Goal: Task Accomplishment & Management: Use online tool/utility

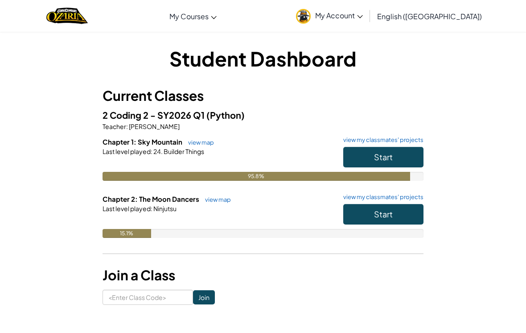
click at [409, 142] on link "view my classmates' projects" at bounding box center [381, 140] width 85 height 6
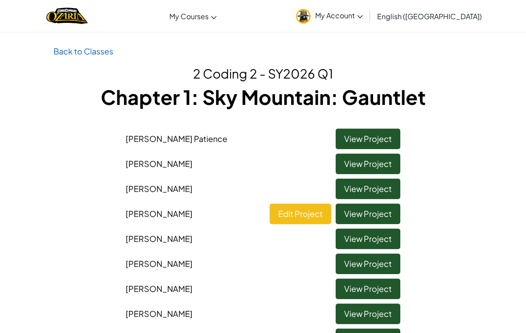
click at [313, 221] on link "Edit Project" at bounding box center [301, 213] width 62 height 21
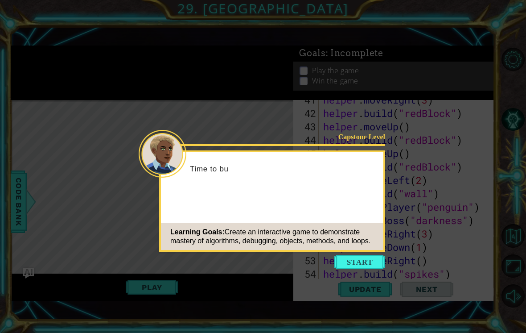
click at [372, 260] on button "Start" at bounding box center [359, 262] width 51 height 14
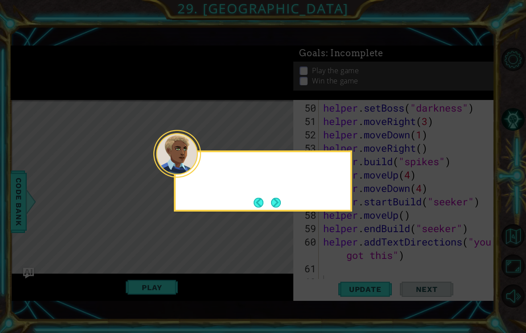
scroll to position [709, 0]
click at [278, 201] on button "Next" at bounding box center [276, 202] width 10 height 10
click at [276, 203] on button "Next" at bounding box center [276, 202] width 10 height 10
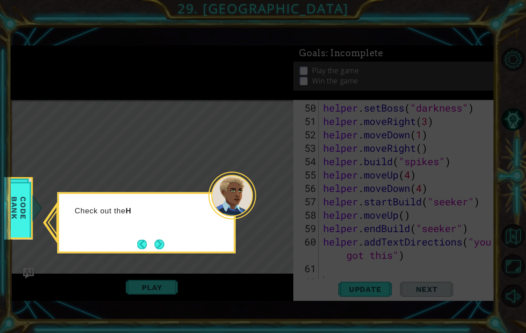
click at [164, 246] on button "Next" at bounding box center [160, 244] width 10 height 10
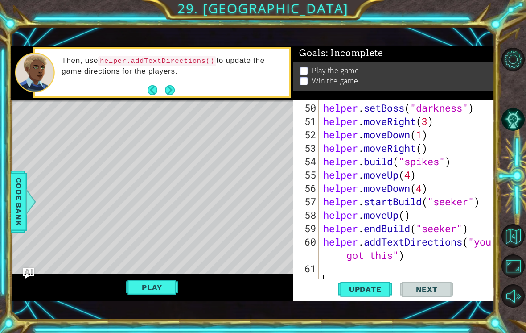
click at [168, 85] on button "Next" at bounding box center [170, 90] width 10 height 10
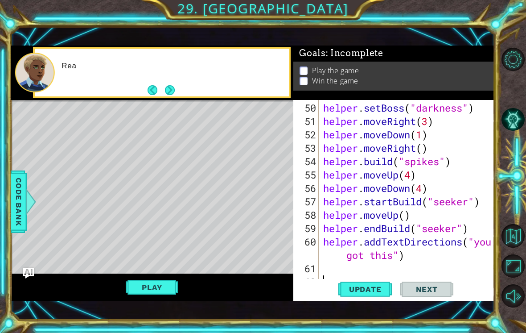
click at [173, 91] on button "Next" at bounding box center [170, 90] width 10 height 10
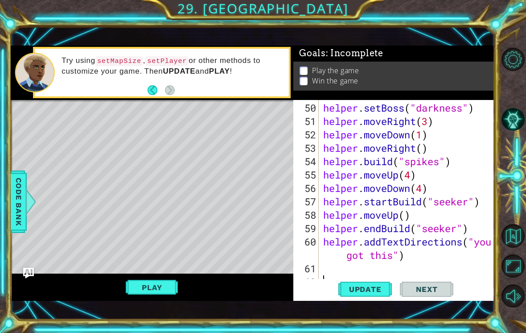
click at [224, 69] on strong "PLAY" at bounding box center [219, 71] width 21 height 8
click at [152, 89] on button "Back" at bounding box center [156, 90] width 17 height 10
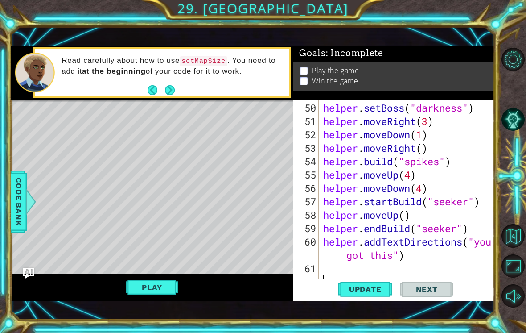
click at [167, 92] on button "Next" at bounding box center [170, 90] width 10 height 10
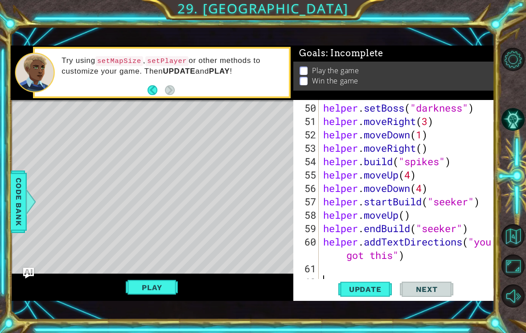
click at [239, 211] on div "Level Map" at bounding box center [217, 231] width 412 height 263
click at [177, 188] on div "Level Map" at bounding box center [217, 231] width 412 height 263
click at [16, 198] on span "Code Bank" at bounding box center [19, 201] width 14 height 54
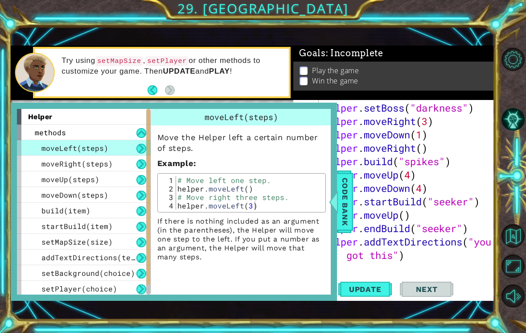
click at [347, 202] on span "Code Bank" at bounding box center [345, 201] width 14 height 54
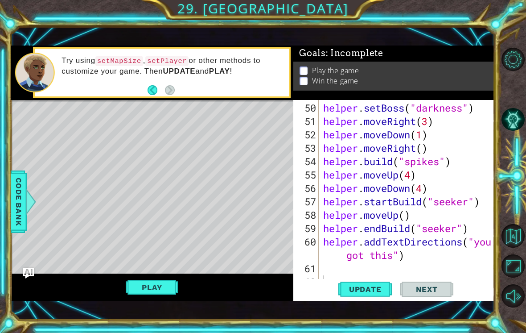
click at [163, 287] on button "Play" at bounding box center [152, 287] width 52 height 17
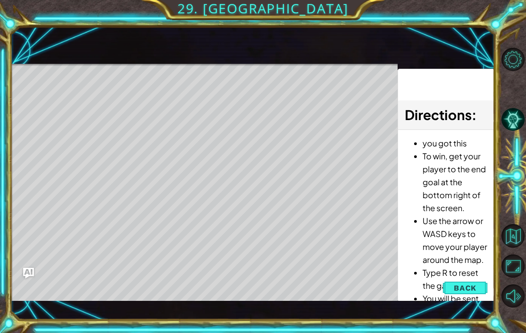
click at [471, 285] on span "Back" at bounding box center [465, 287] width 23 height 9
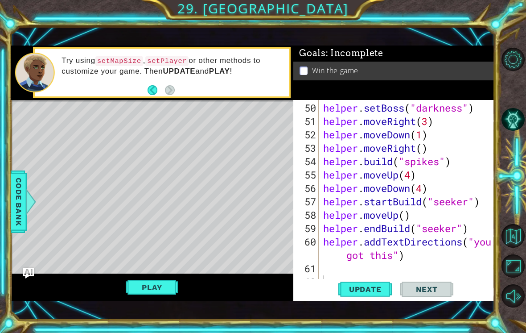
click at [156, 293] on button "Play" at bounding box center [152, 287] width 52 height 17
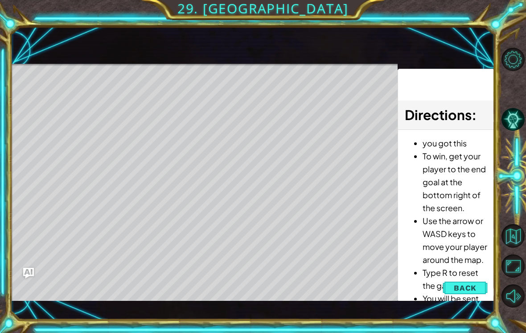
click at [58, 106] on div "Level Map" at bounding box center [217, 195] width 412 height 263
click at [65, 96] on div "Level Map" at bounding box center [217, 195] width 412 height 263
click at [329, 258] on div "Level Map" at bounding box center [217, 195] width 412 height 263
click at [66, 140] on div "Level Map" at bounding box center [217, 195] width 412 height 263
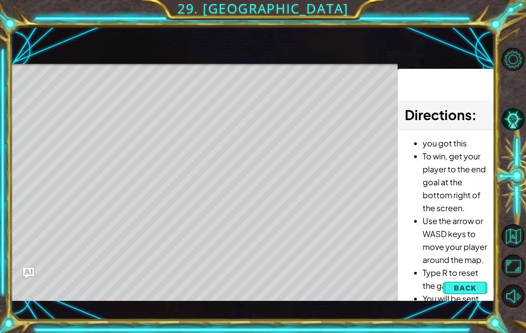
click at [57, 131] on div "Level Map" at bounding box center [217, 195] width 412 height 263
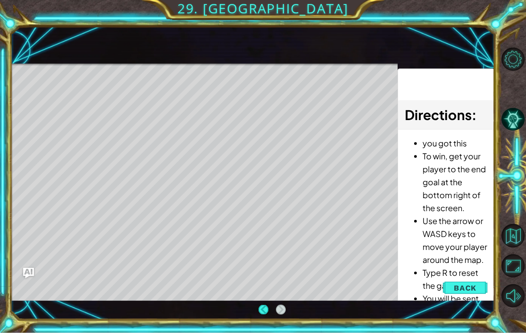
scroll to position [14, 0]
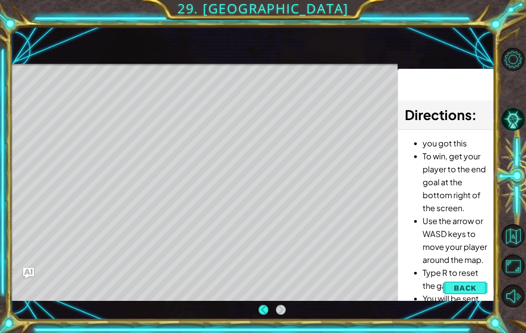
click at [263, 296] on div "Level Map" at bounding box center [217, 195] width 412 height 263
click at [466, 295] on button "Back" at bounding box center [465, 288] width 45 height 18
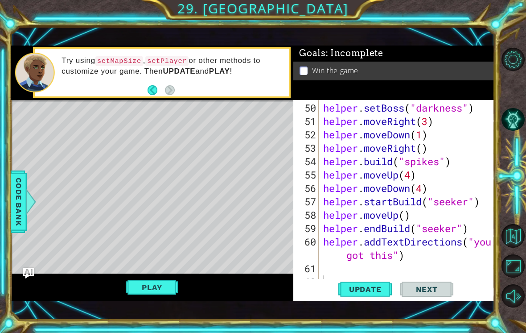
click at [473, 280] on div "Update Next" at bounding box center [396, 289] width 201 height 20
click at [477, 106] on div "helper . setBoss ( "darkness" ) helper . moveRight ( 3 ) helper . moveDown ( 1 …" at bounding box center [409, 208] width 176 height 214
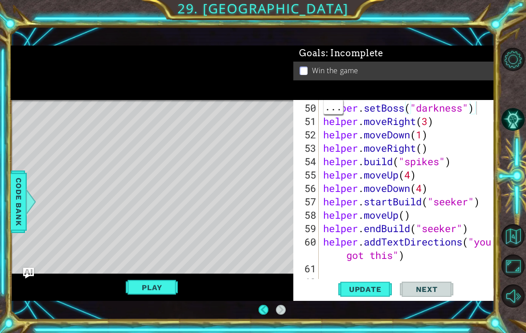
click at [29, 269] on img "Ask AI" at bounding box center [28, 272] width 11 height 11
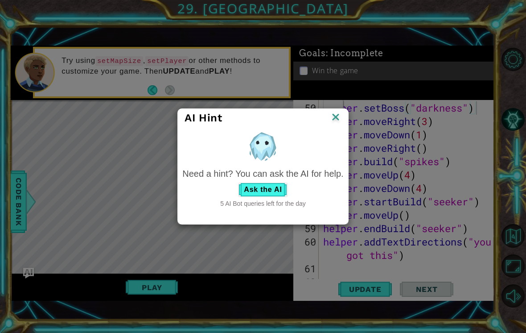
click at [343, 109] on div "AI Hint" at bounding box center [263, 118] width 170 height 18
click at [324, 115] on div "AI Hint" at bounding box center [263, 117] width 156 height 13
click at [338, 117] on img at bounding box center [336, 117] width 12 height 13
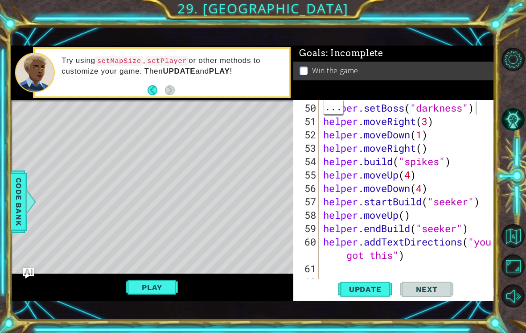
click at [153, 286] on button "Play" at bounding box center [152, 287] width 52 height 17
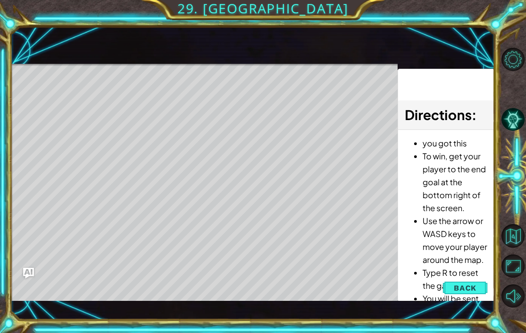
scroll to position [0, 0]
click at [49, 132] on div "Level Map" at bounding box center [217, 195] width 412 height 263
click at [45, 160] on div "Level Map" at bounding box center [217, 195] width 412 height 263
click at [306, 210] on div "Level Map" at bounding box center [217, 195] width 412 height 263
click at [323, 265] on div "Level Map" at bounding box center [217, 195] width 412 height 263
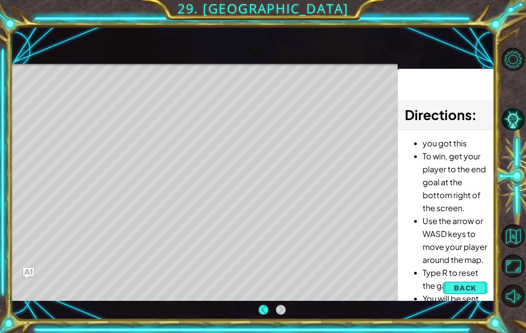
click at [517, 214] on div at bounding box center [514, 177] width 24 height 86
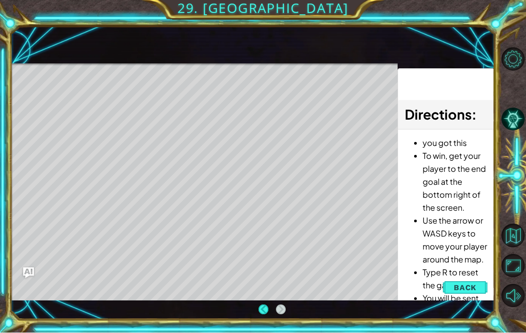
click at [479, 281] on button "Back" at bounding box center [465, 288] width 45 height 18
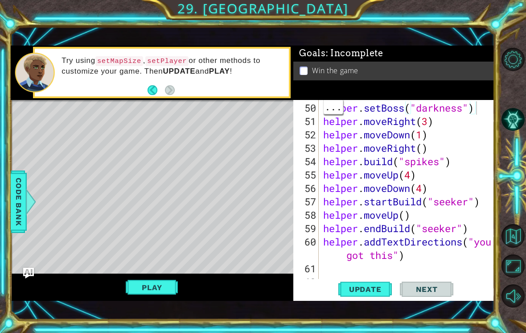
click at [373, 287] on span "Update" at bounding box center [365, 288] width 50 height 9
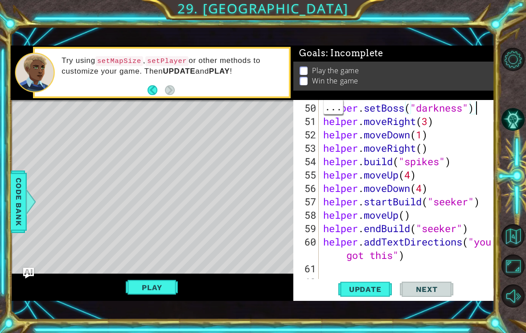
click at [271, 105] on div "Level Map" at bounding box center [217, 231] width 412 height 263
click at [159, 280] on button "Play" at bounding box center [152, 287] width 52 height 17
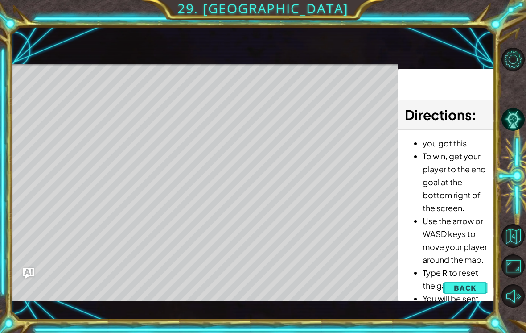
click at [490, 330] on div "1 ההההההההההההההההההההההההההההההההההההההההההההההההההההההההההההההההההההההההההההה…" at bounding box center [263, 166] width 526 height 333
click at [515, 178] on div at bounding box center [514, 177] width 24 height 86
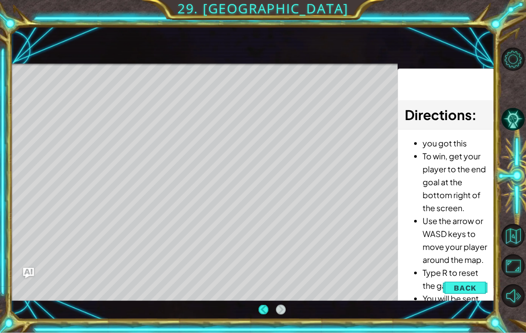
scroll to position [4, 0]
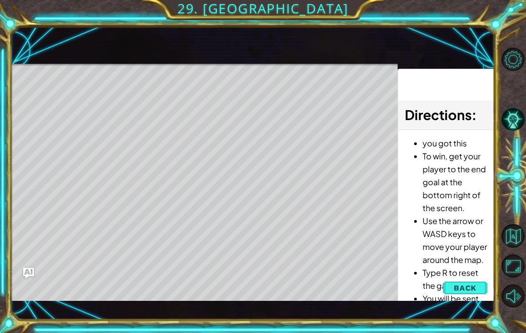
click at [510, 68] on button "Level Options" at bounding box center [513, 59] width 23 height 23
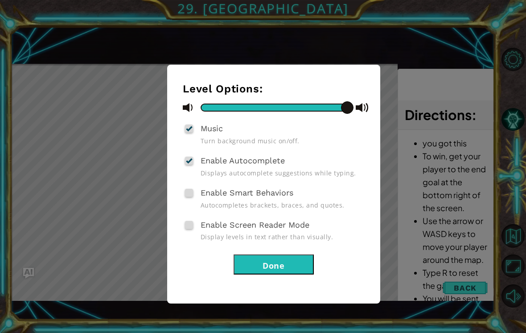
click at [307, 265] on button "Done" at bounding box center [274, 264] width 80 height 20
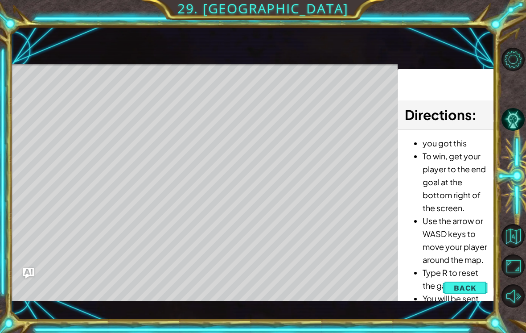
click at [477, 288] on span "Back" at bounding box center [465, 287] width 23 height 9
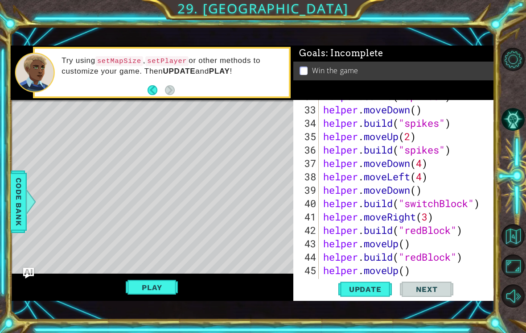
scroll to position [555, 0]
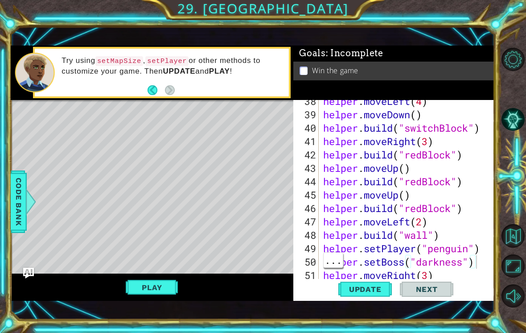
click at [477, 255] on div "helper . moveLeft ( 4 ) helper . moveDown ( ) helper . build ( "switchBlock" ) …" at bounding box center [409, 202] width 176 height 214
click at [518, 128] on button "AI Hint" at bounding box center [513, 118] width 23 height 23
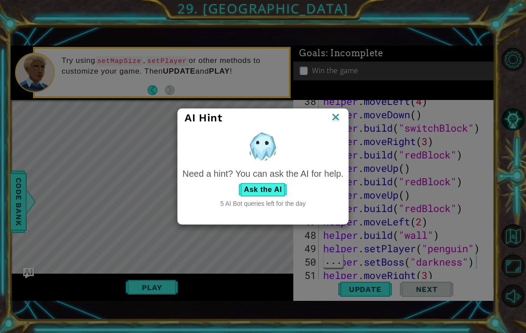
click at [331, 123] on img at bounding box center [336, 117] width 12 height 13
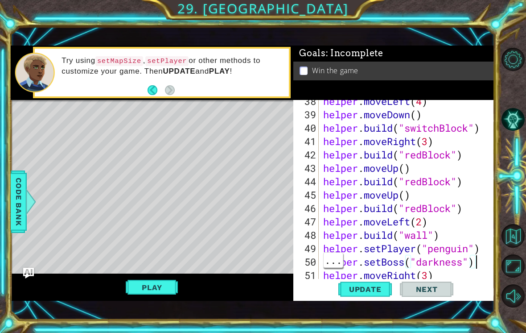
click at [521, 119] on button "AI Hint" at bounding box center [513, 118] width 23 height 23
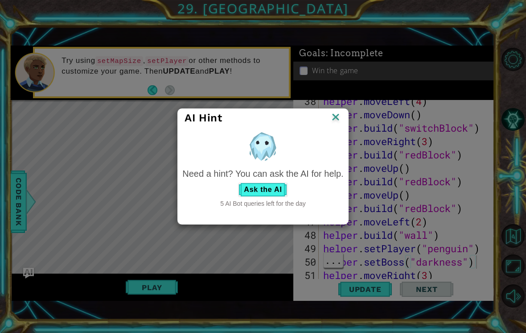
click at [267, 196] on button "Ask the AI" at bounding box center [262, 189] width 49 height 14
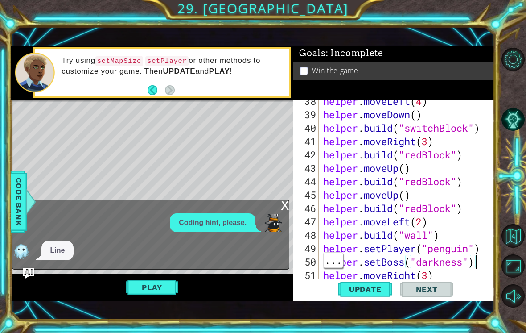
click at [517, 123] on button "AI Hint" at bounding box center [513, 118] width 23 height 23
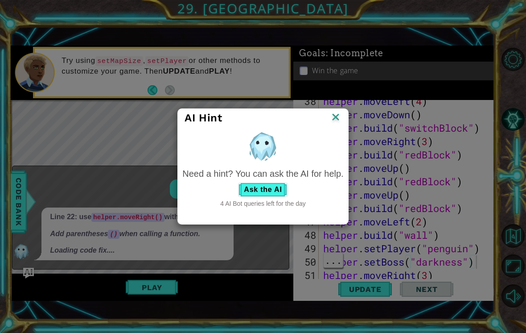
click at [273, 189] on button "Ask the AI" at bounding box center [262, 189] width 49 height 14
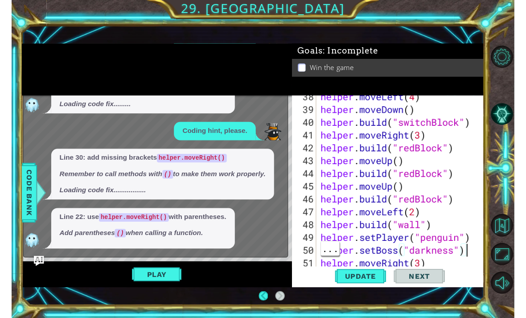
scroll to position [39, 0]
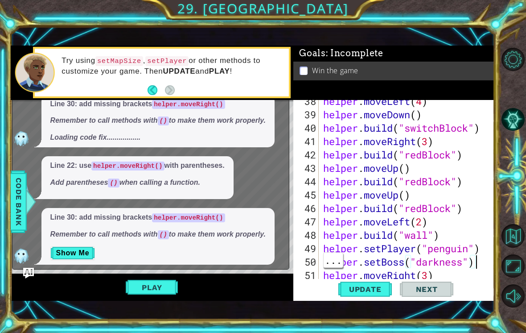
click at [275, 123] on div "Line 30: add missing brackets helper.moveRight() Remember to call methods with …" at bounding box center [157, 121] width 233 height 53
click at [158, 291] on button "Play" at bounding box center [152, 287] width 52 height 17
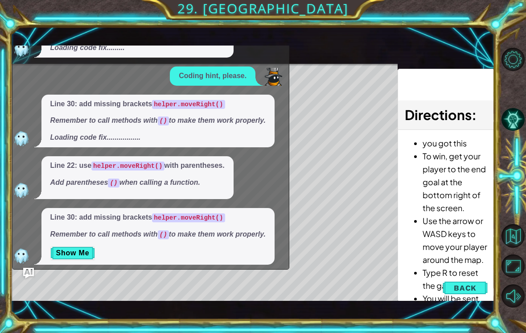
click at [21, 254] on img at bounding box center [21, 256] width 18 height 18
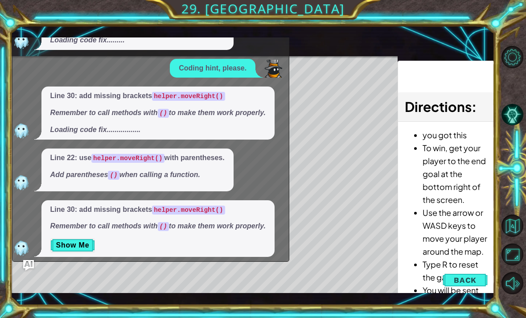
click at [29, 239] on img at bounding box center [21, 248] width 18 height 18
click at [476, 280] on span "Back" at bounding box center [465, 280] width 23 height 9
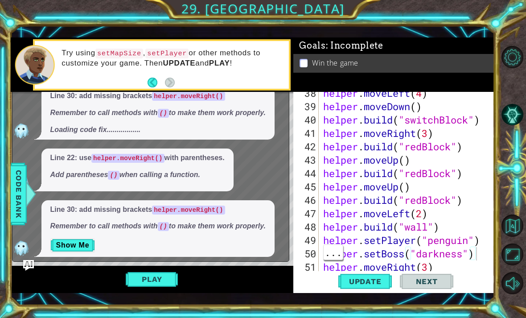
click at [508, 125] on button "AI Hint" at bounding box center [513, 114] width 22 height 22
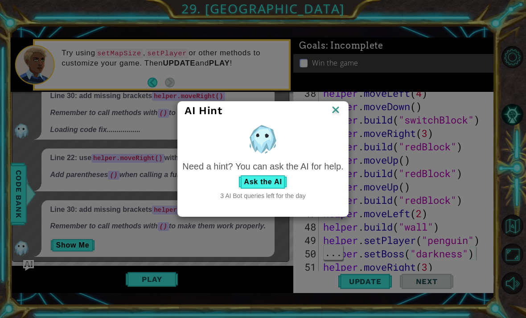
click at [341, 116] on img at bounding box center [336, 110] width 12 height 13
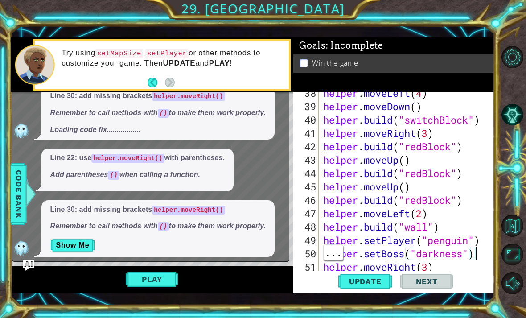
type textarea "helper.moveDown()"
click at [355, 108] on div "helper . moveLeft ( 4 ) helper . moveDown ( ) helper . build ( "switchBlock" ) …" at bounding box center [409, 193] width 176 height 214
click at [80, 244] on button "Show Me" at bounding box center [72, 245] width 45 height 14
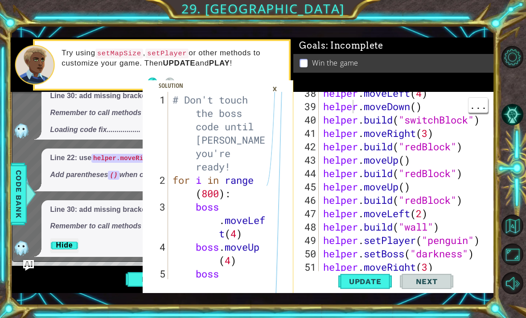
click at [272, 94] on div "×" at bounding box center [275, 88] width 14 height 15
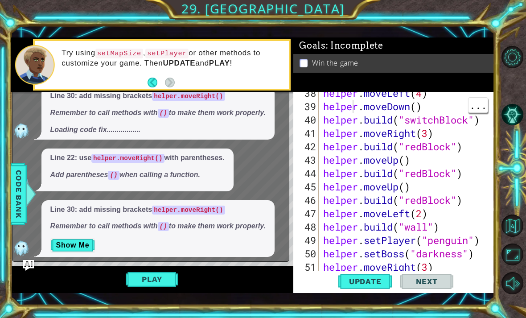
click at [274, 86] on div "Try using setMapSize , setPlayer or other methods to customize your game. Then …" at bounding box center [162, 65] width 254 height 48
click at [167, 275] on button "Play" at bounding box center [152, 279] width 52 height 17
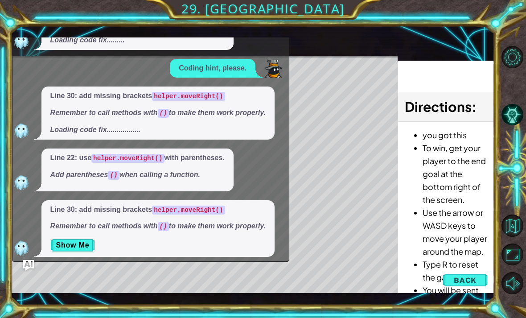
click at [18, 233] on div "Line 30: add missing brackets helper.moveRight() Remember to call methods with …" at bounding box center [148, 228] width 272 height 57
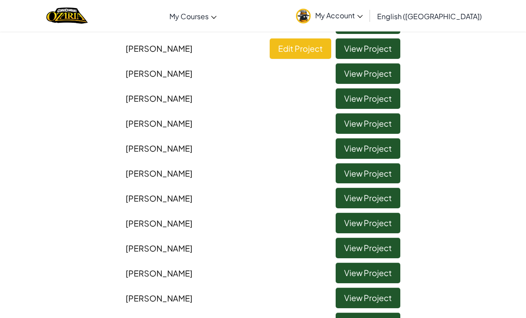
scroll to position [165, 0]
click at [379, 119] on link "View Project" at bounding box center [368, 123] width 65 height 21
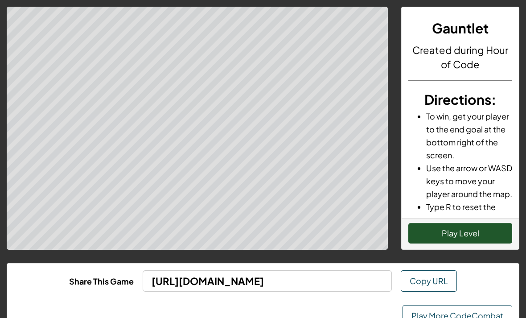
click at [490, 234] on button "Play Level" at bounding box center [460, 233] width 104 height 21
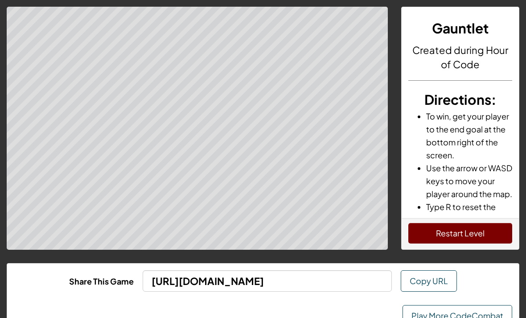
scroll to position [2, 0]
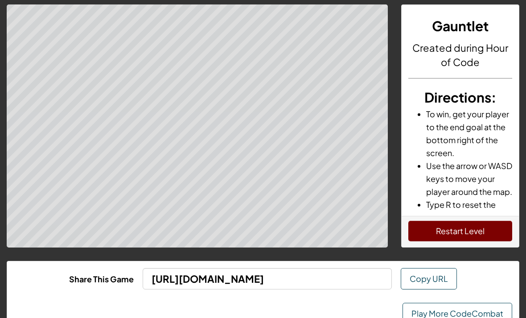
click at [500, 309] on link "Play More CodeCombat" at bounding box center [458, 313] width 110 height 21
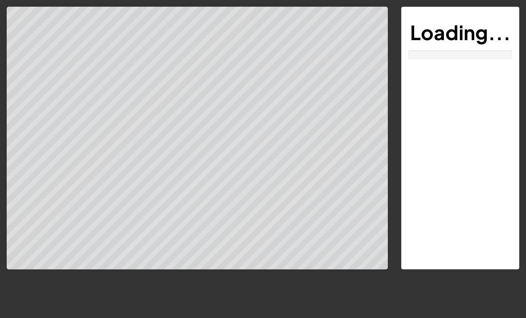
scroll to position [29, 0]
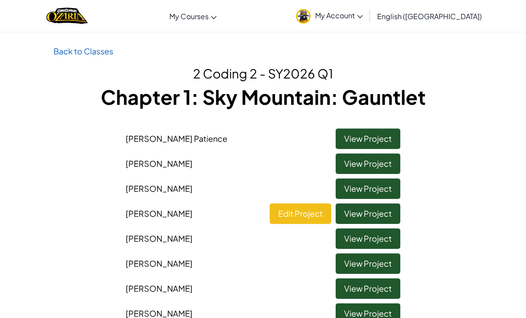
click at [307, 214] on link "Edit Project" at bounding box center [301, 213] width 62 height 21
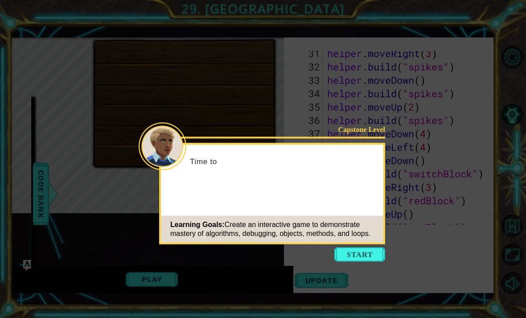
scroll to position [722, 0]
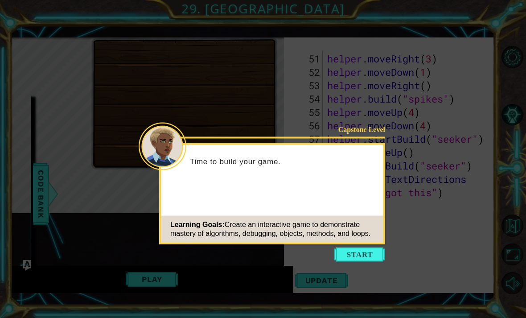
click at [381, 259] on button "Start" at bounding box center [359, 254] width 51 height 14
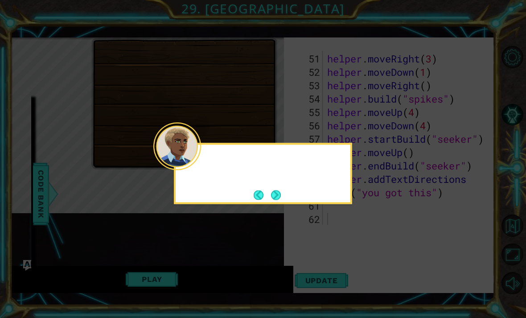
click at [359, 252] on icon at bounding box center [263, 159] width 526 height 318
click at [365, 251] on icon at bounding box center [263, 159] width 526 height 318
click at [275, 192] on button "Next" at bounding box center [276, 195] width 10 height 10
click at [281, 190] on button "Next" at bounding box center [276, 195] width 10 height 10
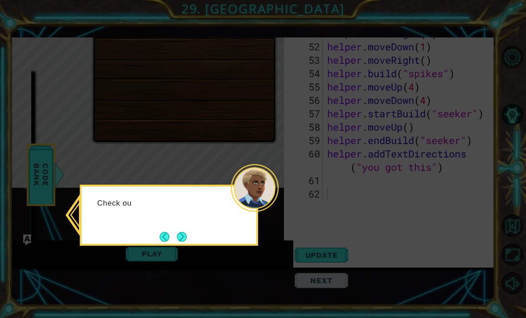
click at [194, 241] on div "Check ou" at bounding box center [169, 215] width 178 height 61
click at [183, 232] on button "Next" at bounding box center [182, 237] width 10 height 10
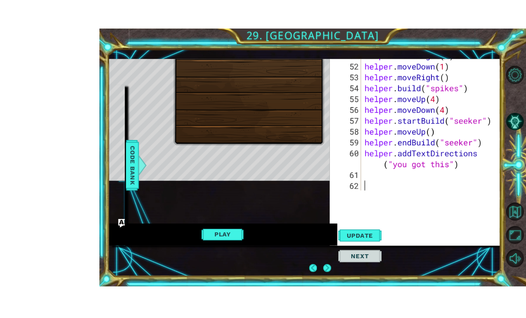
scroll to position [17, 0]
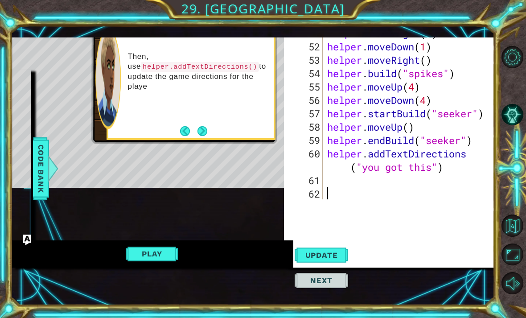
click at [185, 128] on button "Back" at bounding box center [188, 131] width 17 height 10
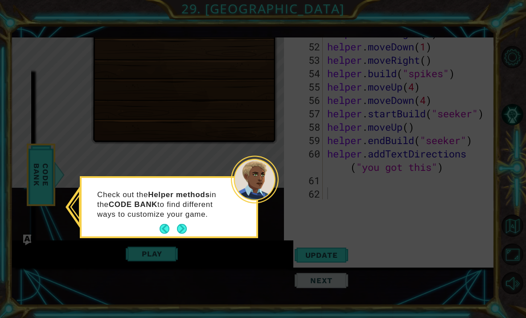
click at [187, 224] on button "Next" at bounding box center [182, 229] width 10 height 10
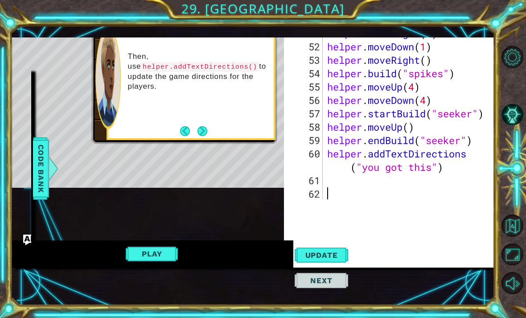
click at [204, 128] on button "Next" at bounding box center [202, 131] width 10 height 10
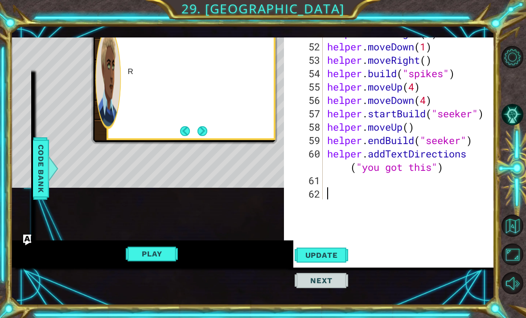
click at [207, 132] on button "Next" at bounding box center [202, 131] width 10 height 10
click at [171, 255] on button "Play" at bounding box center [152, 253] width 52 height 17
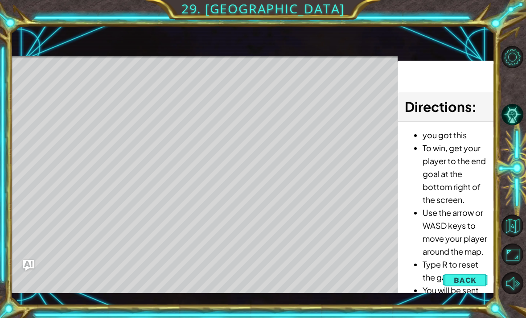
scroll to position [0, 0]
click at [478, 276] on button "Back" at bounding box center [465, 280] width 45 height 18
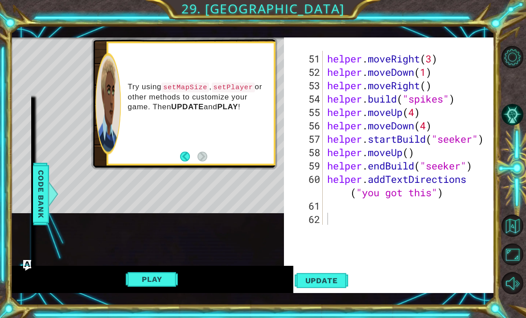
click at [22, 264] on div "helper methods moveLeft(steps) moveRight(steps) moveUp(steps) moveDown(steps) b…" at bounding box center [23, 194] width 16 height 198
click at [180, 159] on button "Back" at bounding box center [188, 157] width 17 height 10
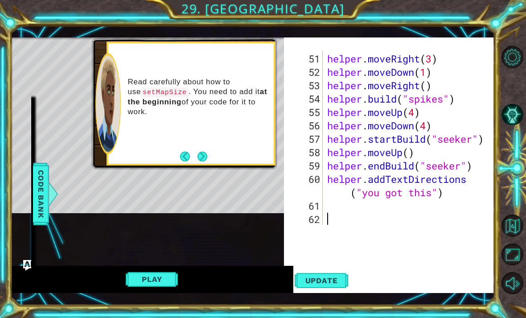
click at [193, 160] on button "Back" at bounding box center [188, 157] width 17 height 10
click at [207, 152] on button "Next" at bounding box center [202, 157] width 10 height 10
click at [198, 165] on div "Read carefully about how to use setMapSize . You need to add it at the beginnin…" at bounding box center [191, 103] width 169 height 124
click at [215, 156] on div "Read carefully about how to use setMapSize . You need to add it at the beginnin…" at bounding box center [190, 103] width 165 height 120
click at [207, 157] on button "Next" at bounding box center [202, 157] width 10 height 10
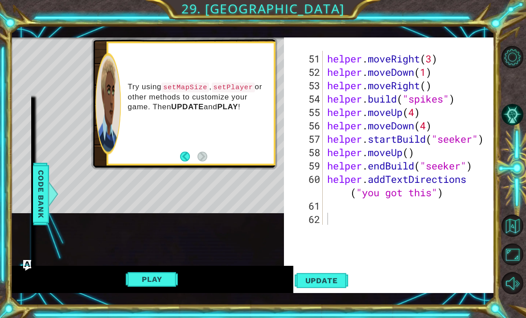
scroll to position [722, 0]
click at [161, 281] on button "Play" at bounding box center [152, 279] width 52 height 17
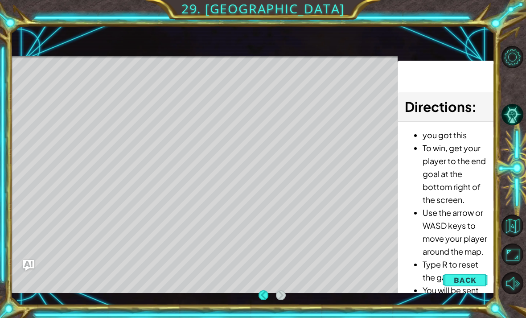
scroll to position [29, 0]
click at [473, 283] on span "Back" at bounding box center [465, 280] width 23 height 9
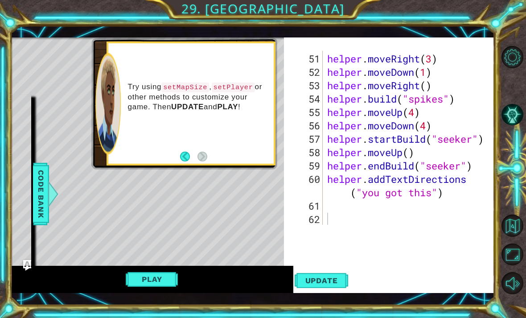
click at [477, 281] on div "Update Next" at bounding box center [396, 279] width 210 height 25
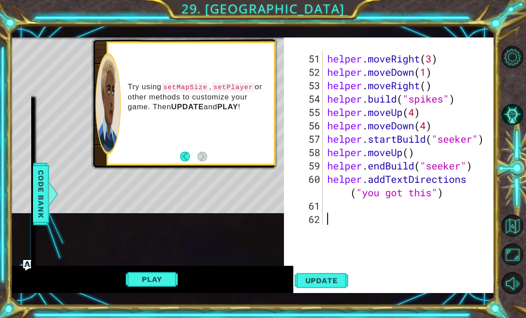
type textarea "helper.moveDown(4)"
click at [40, 193] on span "Code Bank" at bounding box center [41, 194] width 14 height 54
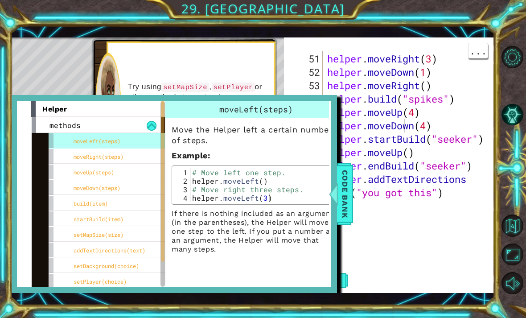
scroll to position [0, 0]
click at [350, 182] on span "Code Bank" at bounding box center [345, 194] width 14 height 54
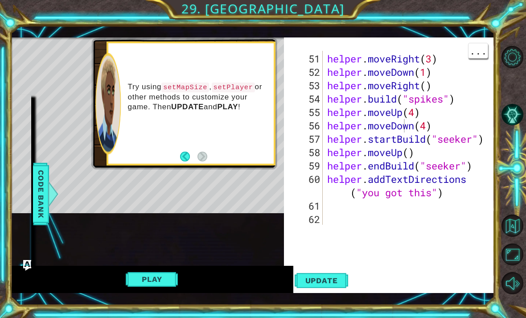
scroll to position [0, 0]
click at [184, 149] on div "Try using setMapSize , setPlayer or other methods to customize your game. Then …" at bounding box center [190, 103] width 165 height 120
click at [189, 157] on button "Back" at bounding box center [188, 157] width 17 height 10
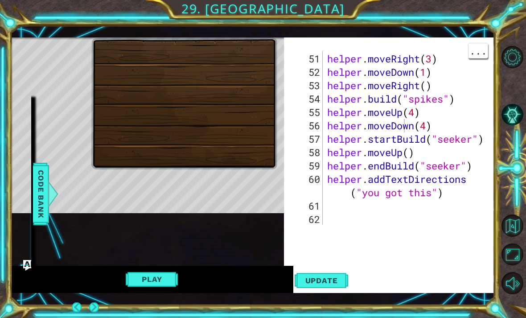
click at [89, 302] on button "Back" at bounding box center [80, 307] width 17 height 10
click at [29, 302] on button "Next" at bounding box center [24, 307] width 10 height 10
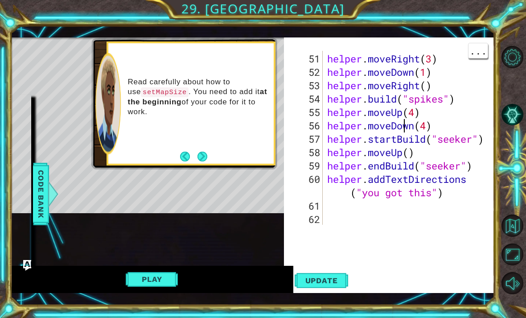
click at [205, 156] on button "Next" at bounding box center [202, 157] width 10 height 10
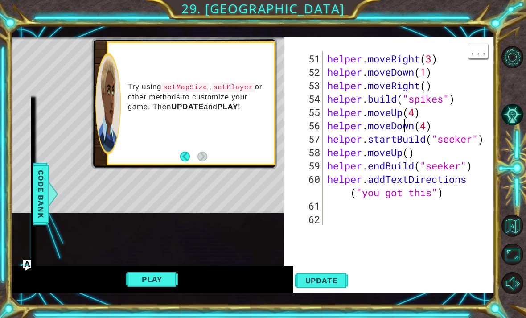
click at [165, 277] on button "Play" at bounding box center [152, 279] width 52 height 17
click at [173, 285] on button "Play" at bounding box center [152, 279] width 52 height 17
